Goal: Task Accomplishment & Management: Complete application form

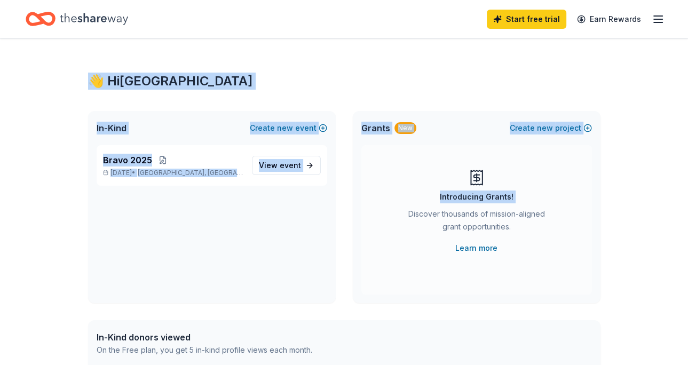
click at [645, 122] on div "👋 Hi Alexandria In-Kind Create new event Bravo [DATE], 2025 • [GEOGRAPHIC_DATA]…" at bounding box center [344, 339] width 688 height 602
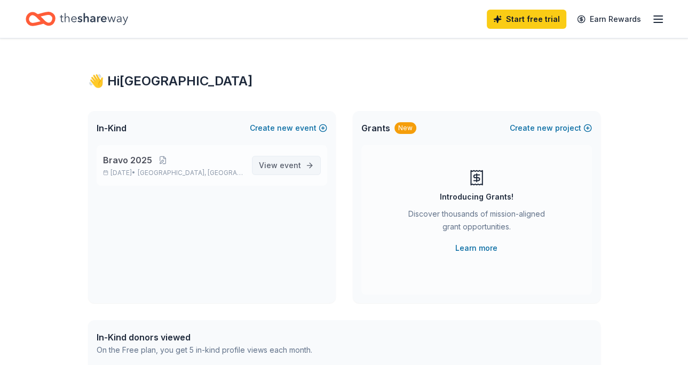
click at [305, 164] on link "View event" at bounding box center [286, 165] width 69 height 19
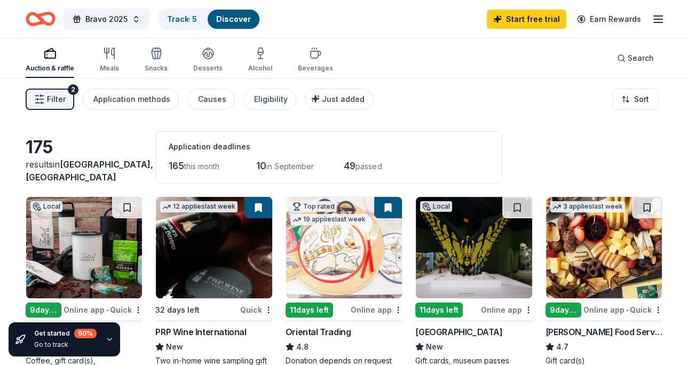
drag, startPoint x: 688, startPoint y: 27, endPoint x: 692, endPoint y: 62, distance: 36.0
click at [688, 62] on html "Bravo 2025 Track · 5 Discover Start free trial Earn Rewards Auction & raffle Me…" at bounding box center [344, 182] width 688 height 365
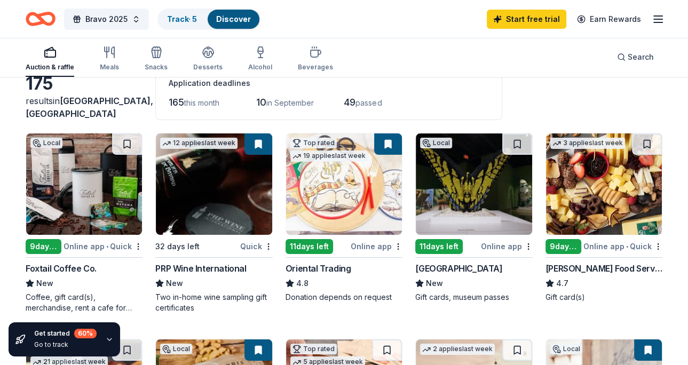
scroll to position [53, 0]
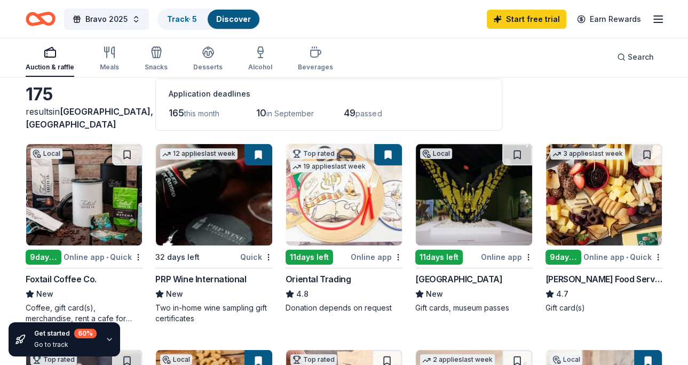
click at [474, 205] on img at bounding box center [474, 194] width 116 height 101
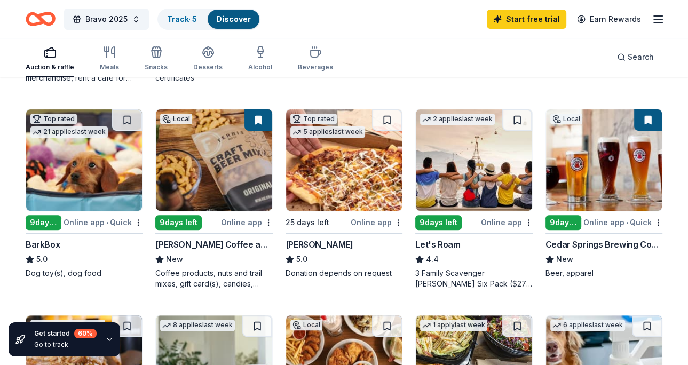
scroll to position [310, 0]
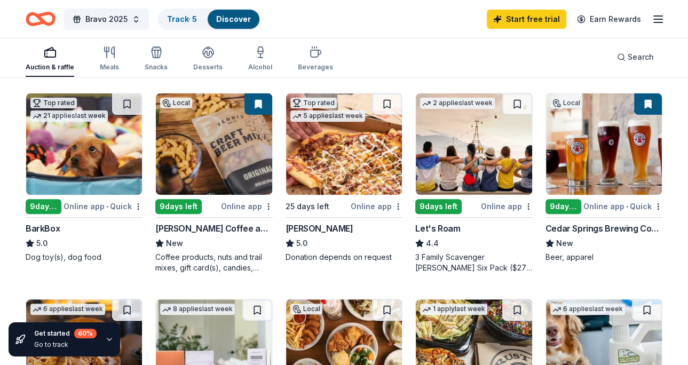
click at [77, 156] on img at bounding box center [84, 143] width 116 height 101
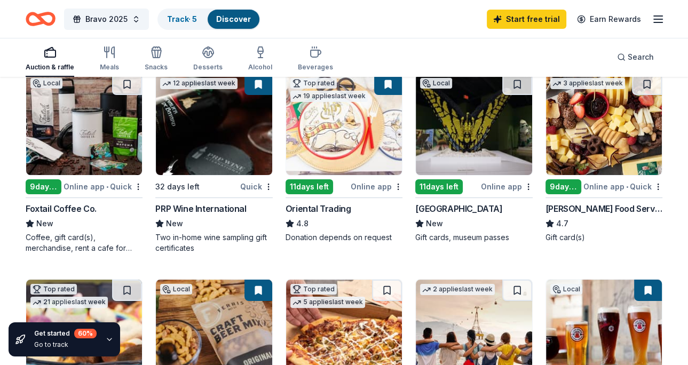
scroll to position [93, 0]
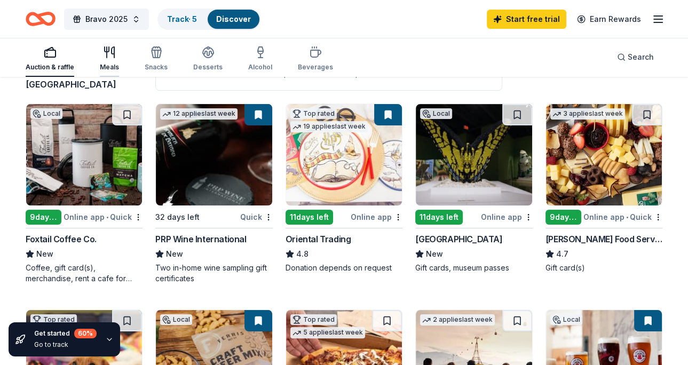
click at [107, 59] on div "Meals" at bounding box center [109, 59] width 19 height 26
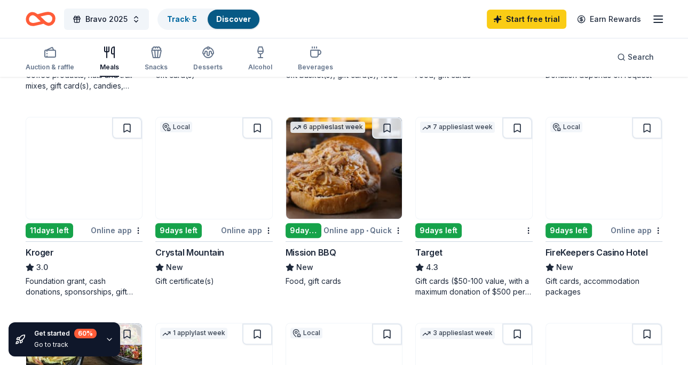
scroll to position [289, 0]
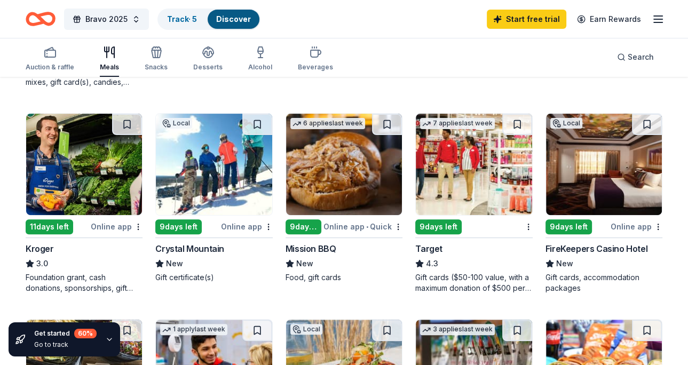
click at [487, 186] on img at bounding box center [474, 164] width 116 height 101
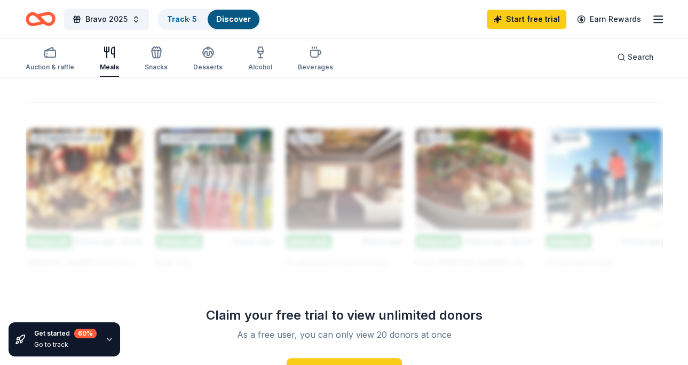
scroll to position [914, 0]
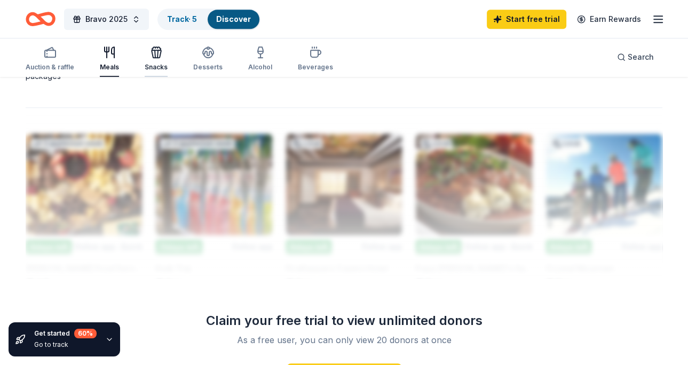
click at [152, 56] on icon "button" at bounding box center [156, 52] width 13 height 13
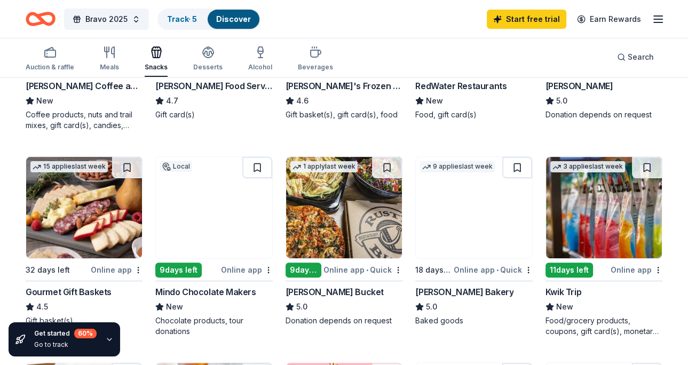
scroll to position [254, 0]
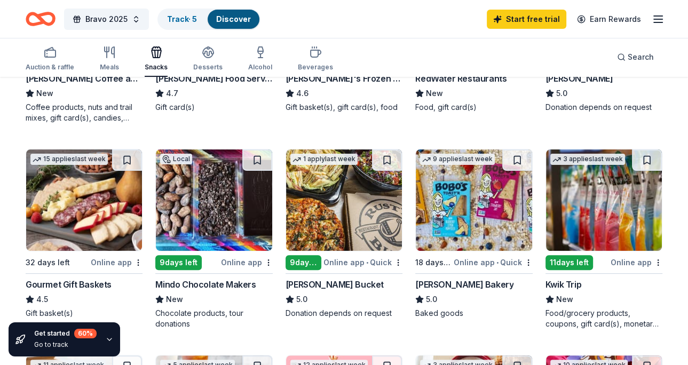
click at [445, 221] on img at bounding box center [474, 200] width 116 height 101
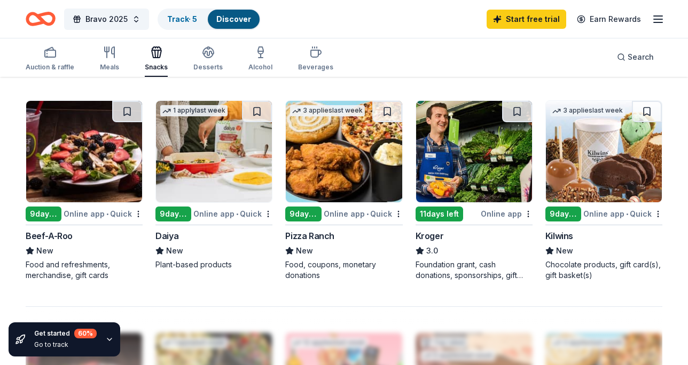
scroll to position [725, 0]
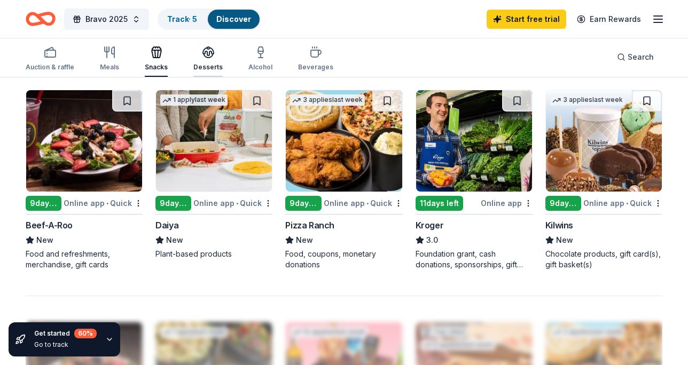
click at [203, 58] on icon "button" at bounding box center [208, 52] width 13 height 13
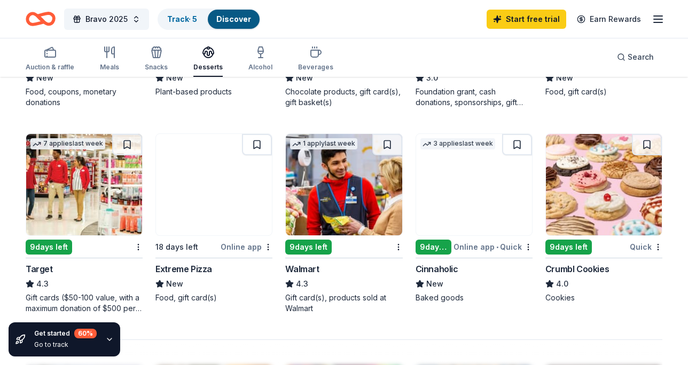
scroll to position [676, 0]
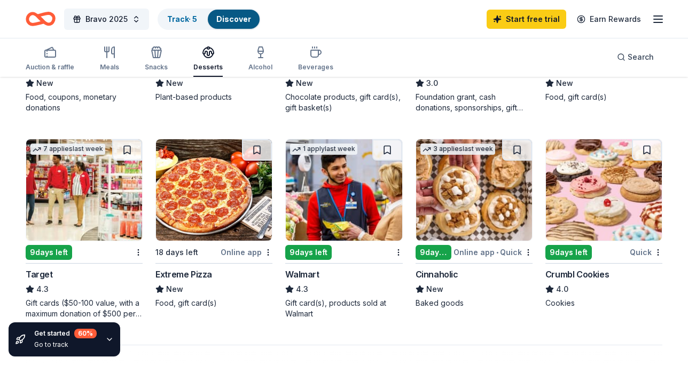
drag, startPoint x: 681, startPoint y: 203, endPoint x: 681, endPoint y: 241, distance: 37.4
click at [681, 241] on div "33 results in Grand Rapids, MI Application deadlines 31 this month 2 in Septemb…" at bounding box center [344, 87] width 688 height 1371
click at [624, 193] on img at bounding box center [604, 189] width 116 height 101
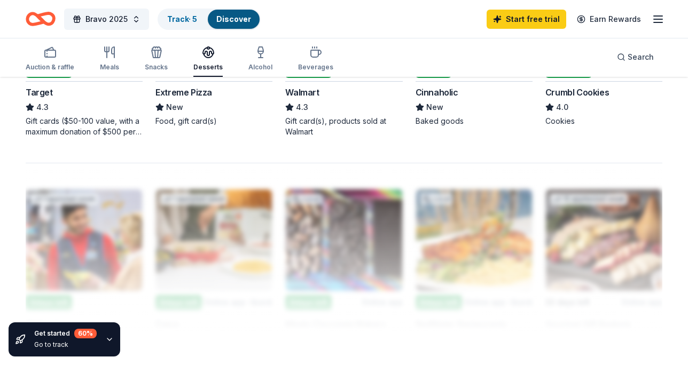
scroll to position [854, 0]
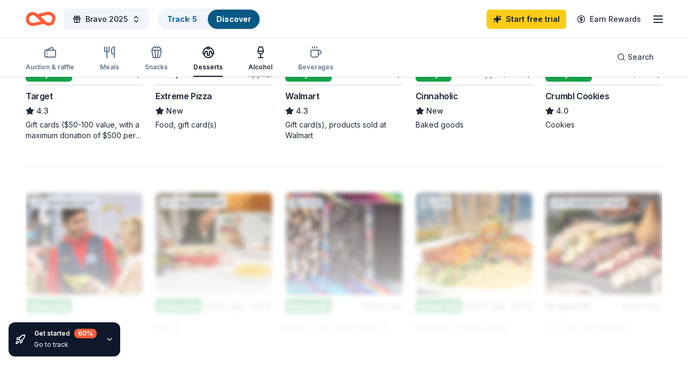
click at [258, 53] on icon "button" at bounding box center [260, 50] width 5 height 7
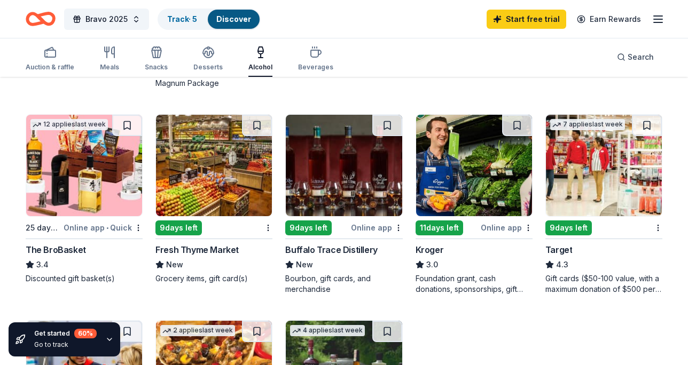
scroll to position [298, 0]
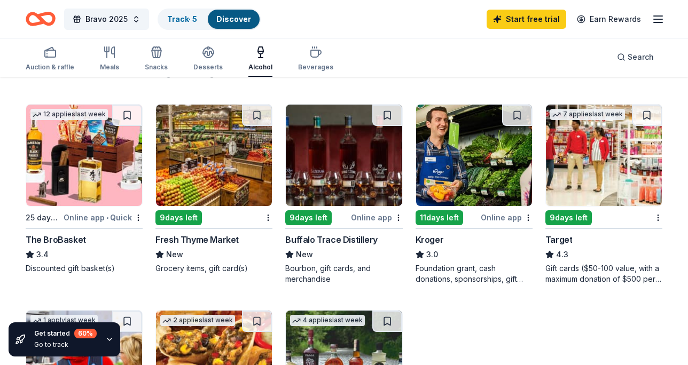
click at [215, 175] on img at bounding box center [214, 155] width 116 height 101
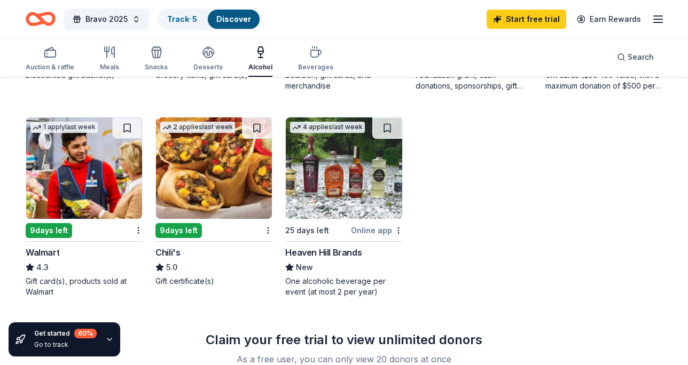
scroll to position [496, 0]
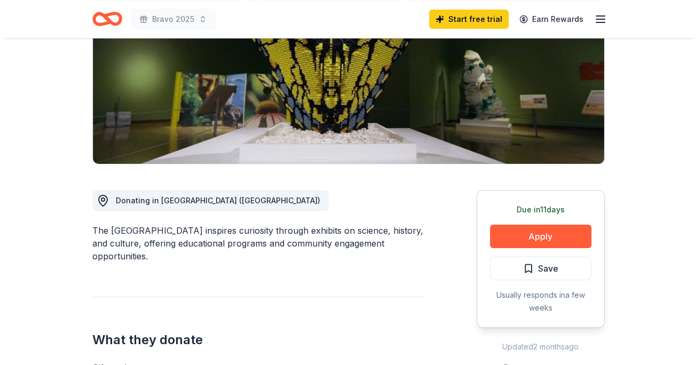
scroll to position [237, 0]
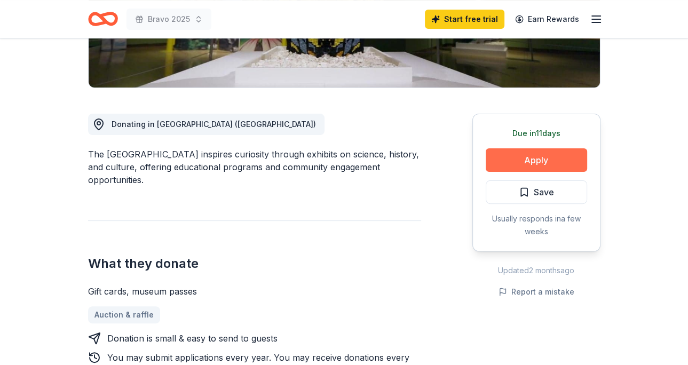
click at [538, 158] on button "Apply" at bounding box center [536, 159] width 101 height 23
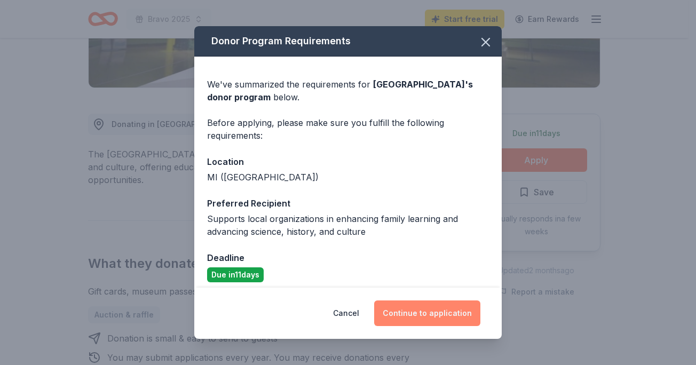
click at [420, 313] on button "Continue to application" at bounding box center [427, 314] width 106 height 26
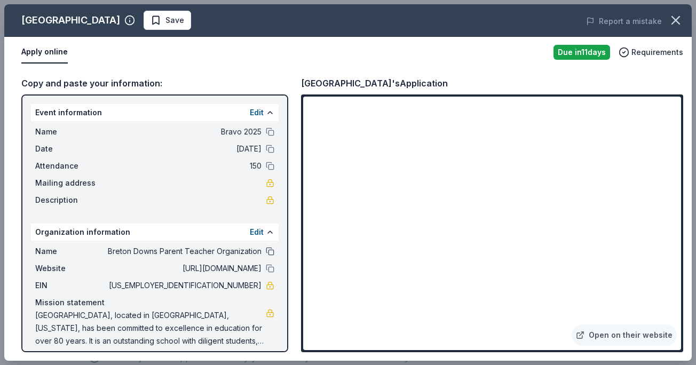
click at [266, 251] on button at bounding box center [270, 251] width 9 height 9
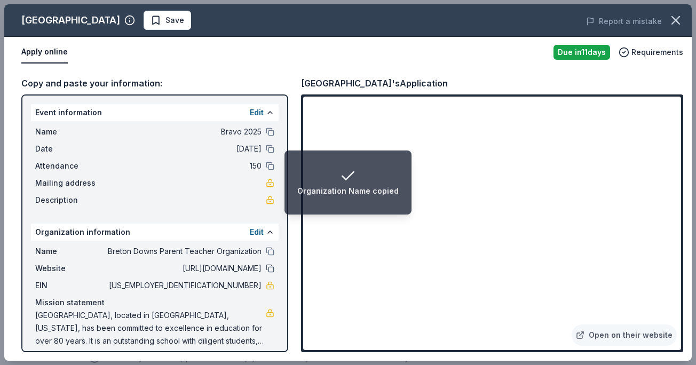
click at [266, 267] on button at bounding box center [270, 268] width 9 height 9
click at [266, 148] on button at bounding box center [270, 149] width 9 height 9
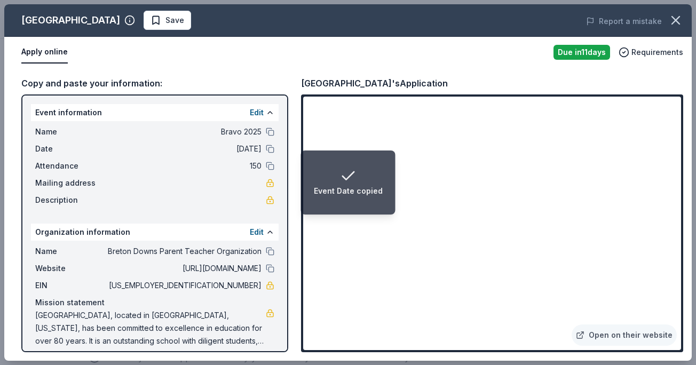
scroll to position [9, 0]
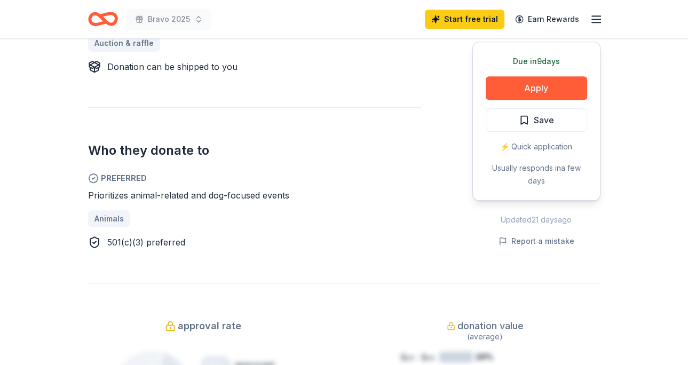
scroll to position [513, 0]
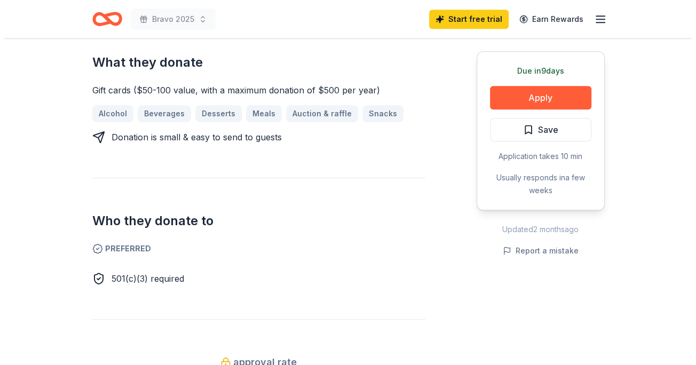
scroll to position [447, 0]
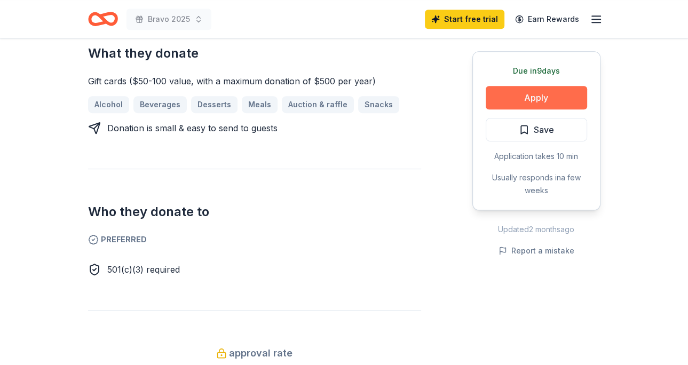
click at [529, 97] on button "Apply" at bounding box center [536, 97] width 101 height 23
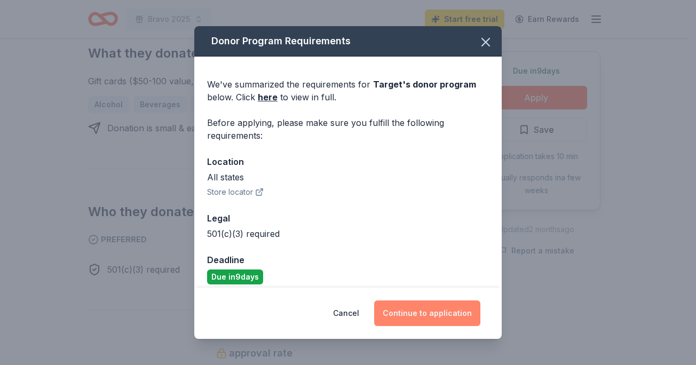
click at [432, 308] on button "Continue to application" at bounding box center [427, 314] width 106 height 26
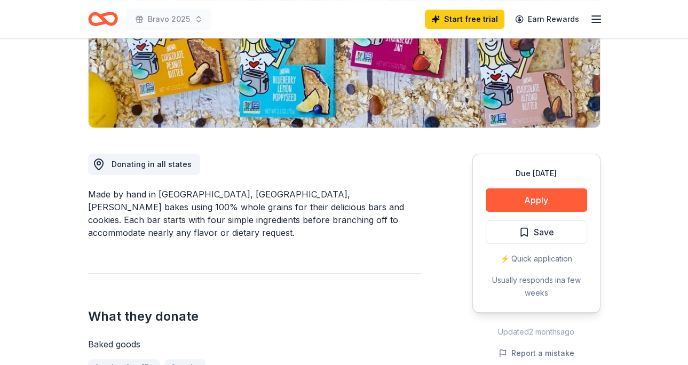
scroll to position [126, 0]
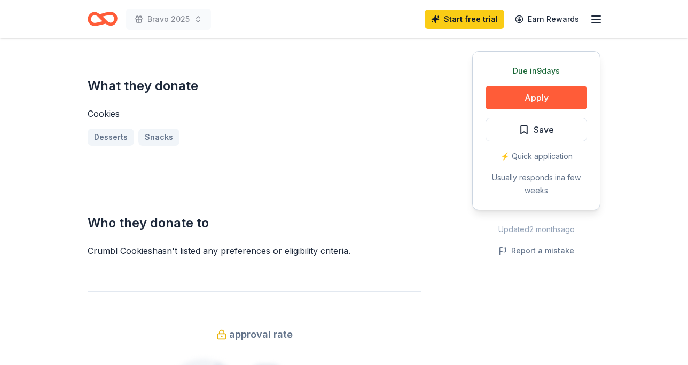
scroll to position [416, 0]
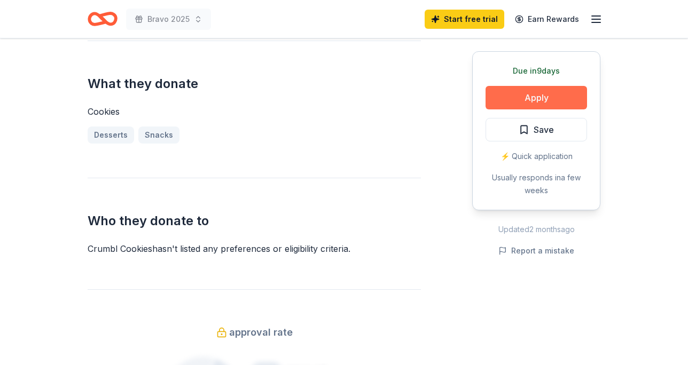
click at [546, 98] on button "Apply" at bounding box center [535, 97] width 101 height 23
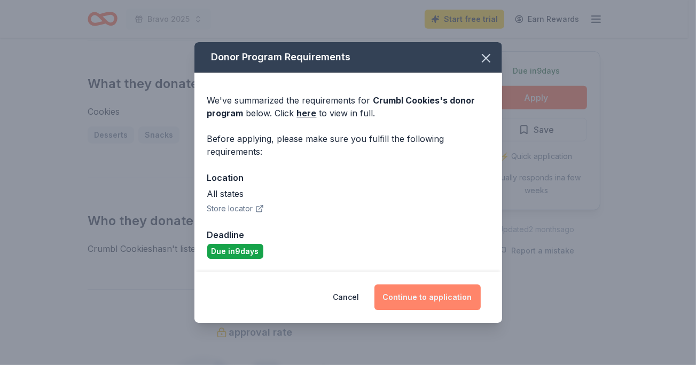
click at [434, 294] on button "Continue to application" at bounding box center [427, 298] width 106 height 26
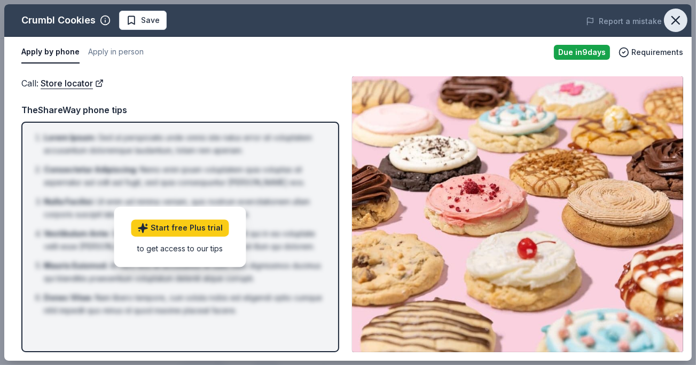
click at [672, 27] on icon "button" at bounding box center [675, 20] width 15 height 15
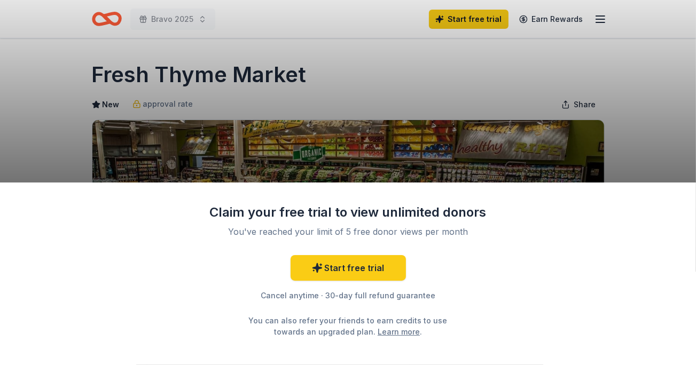
drag, startPoint x: 690, startPoint y: 37, endPoint x: 687, endPoint y: 97, distance: 60.4
click at [687, 97] on div "Claim your free trial to view unlimited donors You've reached your limit of 5 f…" at bounding box center [348, 182] width 696 height 365
click at [592, 172] on div "Claim your free trial to view unlimited donors You've reached your limit of 5 f…" at bounding box center [348, 182] width 696 height 365
